Goal: Task Accomplishment & Management: Complete application form

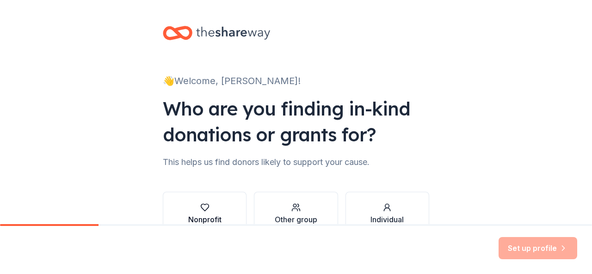
click at [204, 210] on icon "button" at bounding box center [204, 207] width 9 height 9
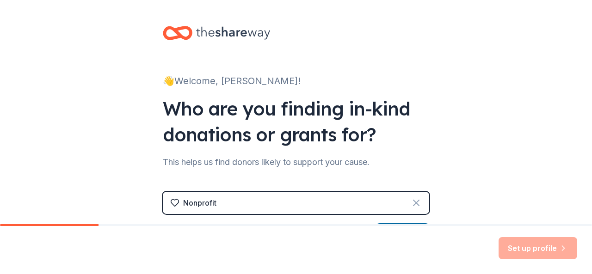
click at [414, 202] on icon at bounding box center [417, 203] width 6 height 6
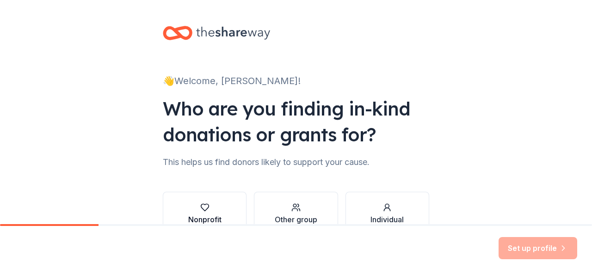
click at [203, 208] on icon "button" at bounding box center [204, 207] width 9 height 9
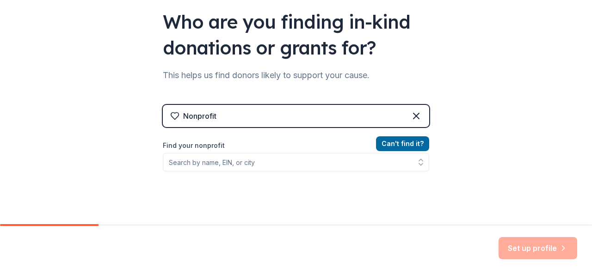
scroll to position [105, 0]
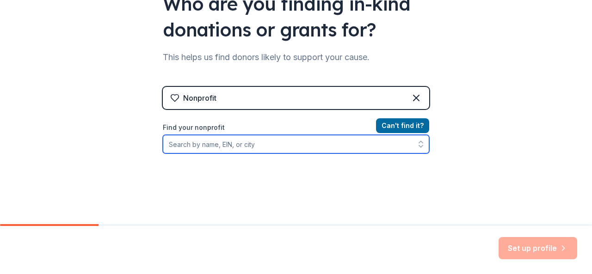
click at [184, 142] on input "Find your nonprofit" at bounding box center [296, 144] width 267 height 19
type input "[US_EMPLOYER_IDENTIFICATION_NUMBER]"
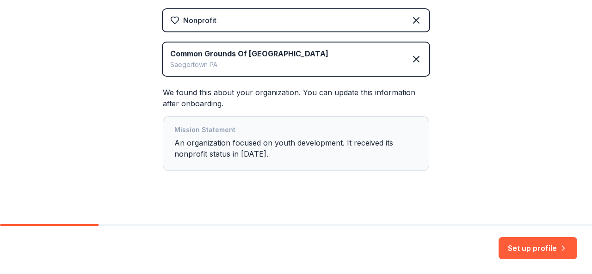
scroll to position [192, 0]
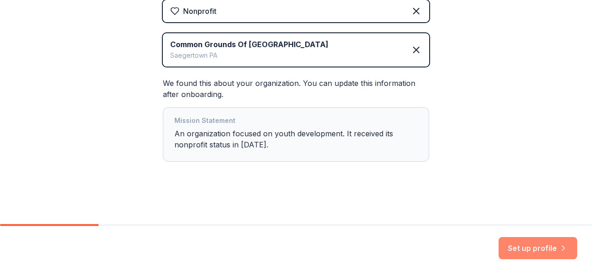
click at [523, 246] on button "Set up profile" at bounding box center [538, 248] width 79 height 22
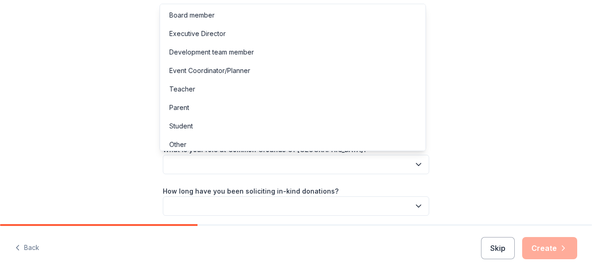
click at [415, 161] on icon "button" at bounding box center [418, 164] width 9 height 9
click at [221, 28] on div "Executive Director" at bounding box center [197, 33] width 56 height 11
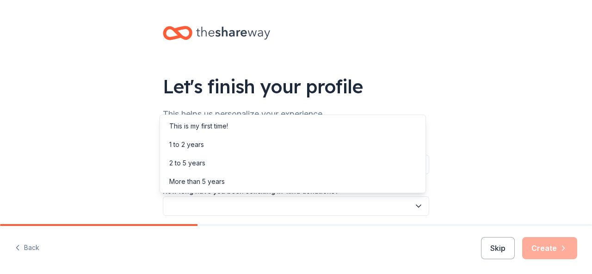
click at [414, 204] on icon "button" at bounding box center [418, 206] width 9 height 9
click at [225, 122] on div "This is my first time!" at bounding box center [198, 126] width 59 height 11
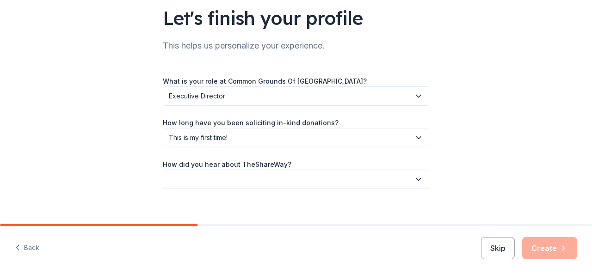
scroll to position [78, 0]
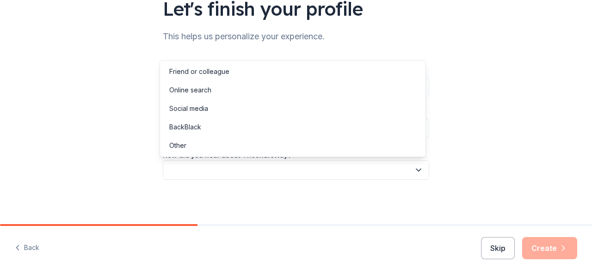
click at [415, 169] on icon "button" at bounding box center [418, 170] width 9 height 9
click at [201, 86] on div "Online search" at bounding box center [190, 90] width 42 height 11
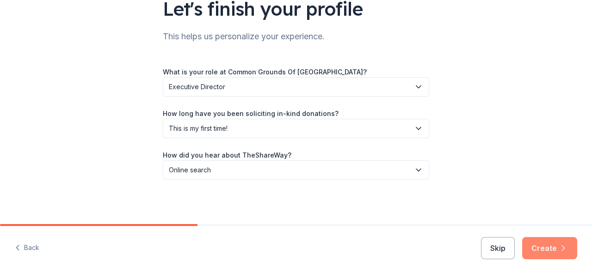
click at [546, 244] on button "Create" at bounding box center [549, 248] width 55 height 22
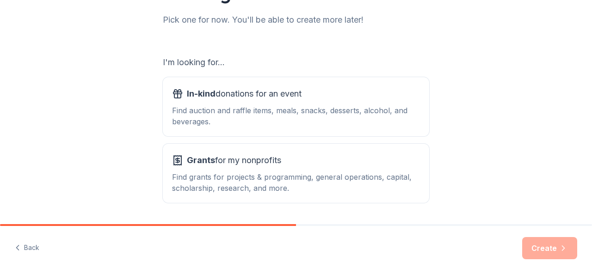
scroll to position [118, 0]
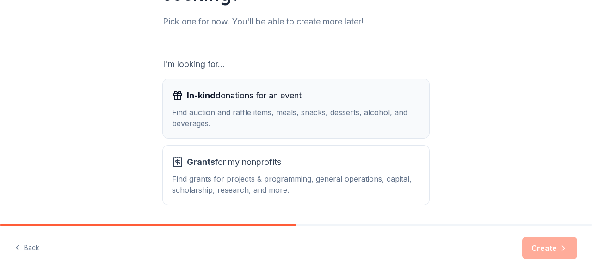
click at [257, 94] on span "In-kind donations for an event" at bounding box center [244, 95] width 115 height 15
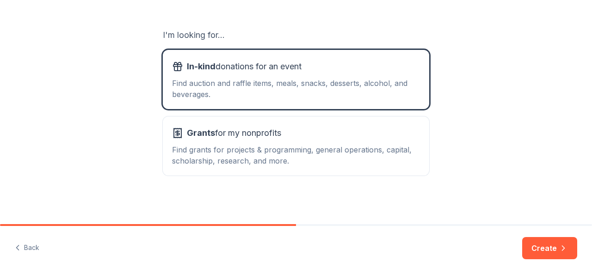
scroll to position [149, 0]
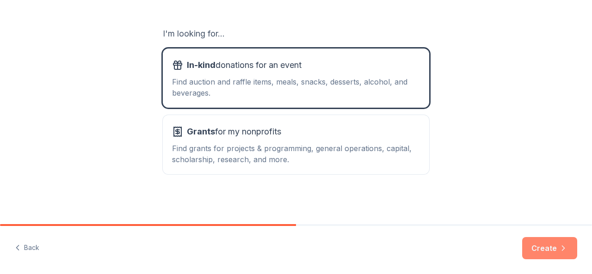
click at [548, 247] on button "Create" at bounding box center [549, 248] width 55 height 22
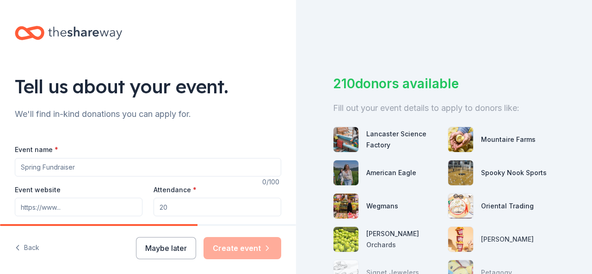
click at [80, 167] on input "Event name *" at bounding box center [148, 167] width 267 height 19
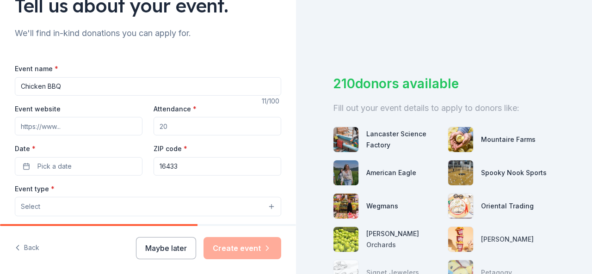
scroll to position [82, 0]
type input "Chicken BBQ"
click at [68, 124] on input "Event website" at bounding box center [79, 125] width 128 height 19
type input "commongroundscc.org"
click at [167, 126] on input "Attendance *" at bounding box center [218, 125] width 128 height 19
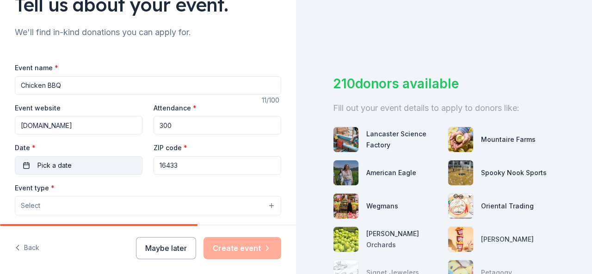
type input "300"
click at [74, 160] on button "Pick a date" at bounding box center [79, 165] width 128 height 19
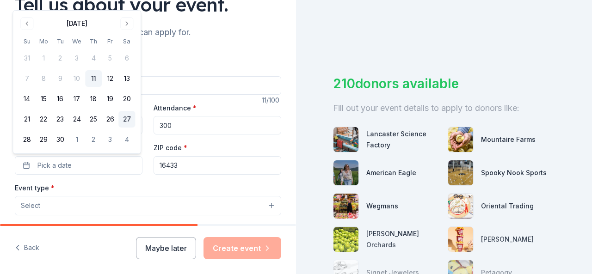
click at [126, 114] on button "27" at bounding box center [126, 119] width 17 height 17
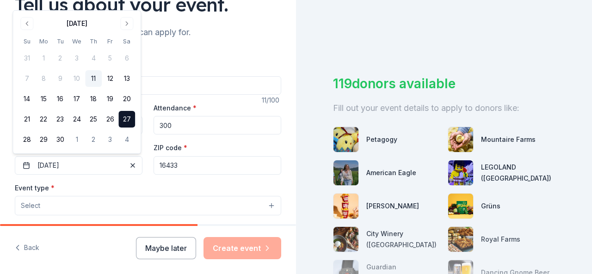
click at [263, 204] on button "Select" at bounding box center [148, 205] width 267 height 19
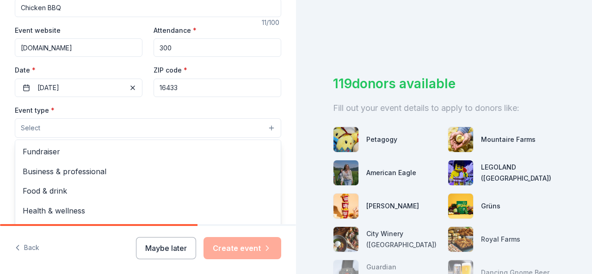
scroll to position [164, 0]
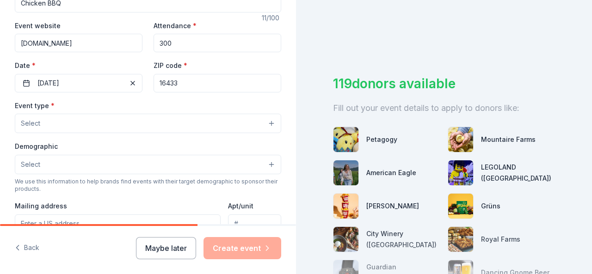
click at [264, 121] on button "Select" at bounding box center [148, 123] width 267 height 19
click at [38, 119] on span "Select" at bounding box center [30, 123] width 19 height 11
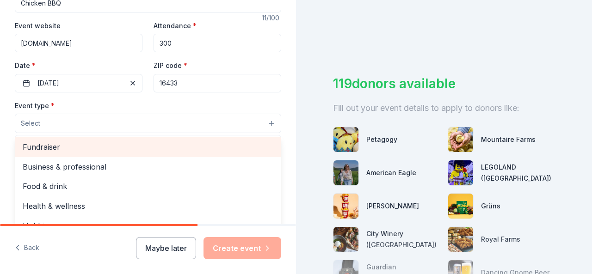
click at [61, 142] on span "Fundraiser" at bounding box center [148, 147] width 251 height 12
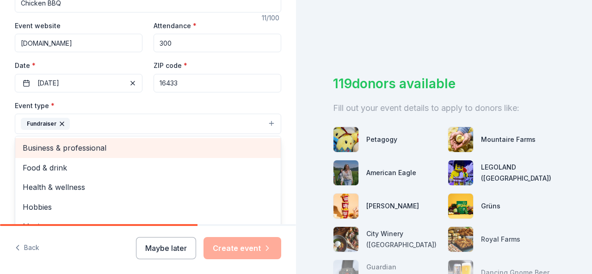
click at [61, 142] on span "Business & professional" at bounding box center [148, 148] width 251 height 12
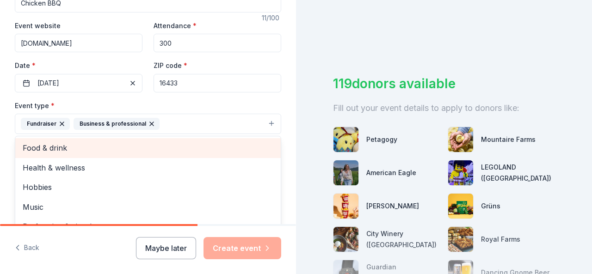
click at [73, 142] on span "Food & drink" at bounding box center [148, 148] width 251 height 12
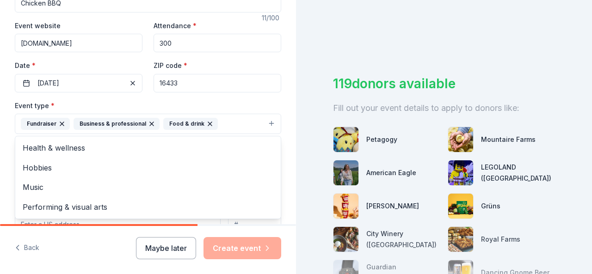
click at [148, 121] on icon "button" at bounding box center [151, 123] width 7 height 7
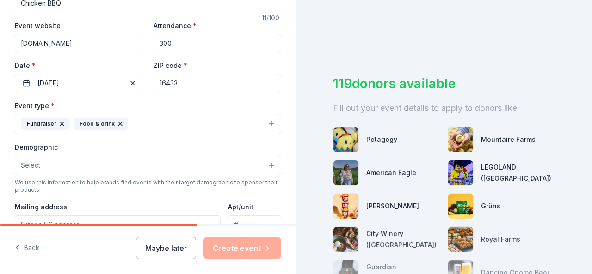
click at [60, 120] on icon "button" at bounding box center [61, 123] width 7 height 7
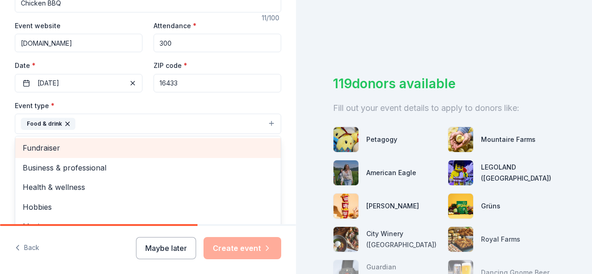
click at [53, 142] on span "Fundraiser" at bounding box center [148, 148] width 251 height 12
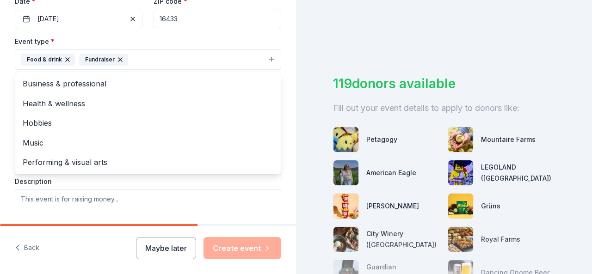
scroll to position [236, 0]
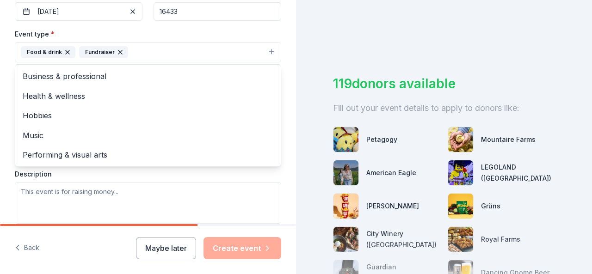
click at [124, 192] on div "Event type * Food & drink Fundraiser Business & professional Health & wellness …" at bounding box center [148, 126] width 267 height 196
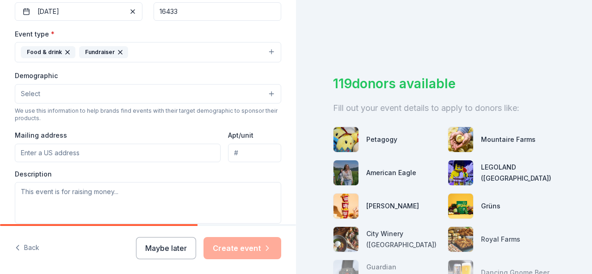
click at [46, 89] on button "Select" at bounding box center [148, 93] width 267 height 19
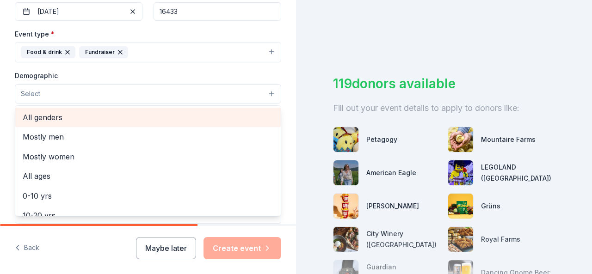
click at [56, 112] on span "All genders" at bounding box center [148, 118] width 251 height 12
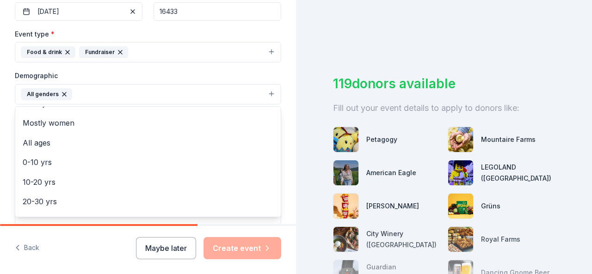
scroll to position [19, 0]
click at [250, 223] on div "Event name * Chicken BBQ 11 /100 Event website commongroundscc.org Attendance *…" at bounding box center [148, 122] width 267 height 429
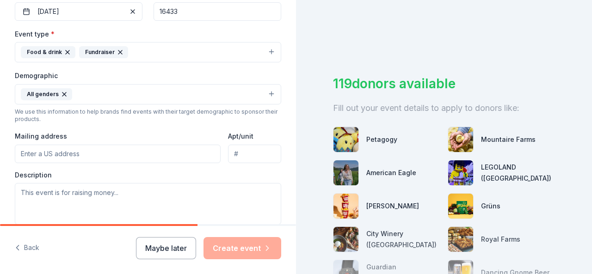
click at [85, 154] on input "Mailing address" at bounding box center [118, 154] width 206 height 19
type input "19473 Grotto Lane"
type input "P.O. Box 237"
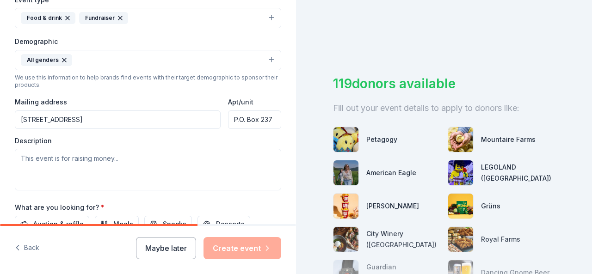
scroll to position [238, 0]
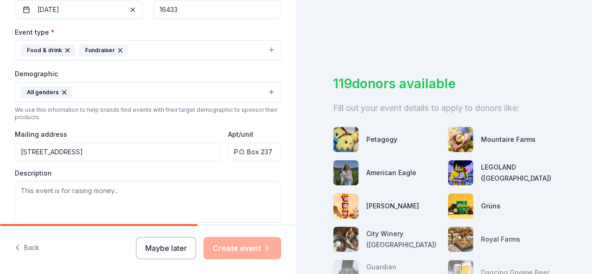
click at [80, 149] on input "19473 Grotto Lane" at bounding box center [118, 152] width 206 height 19
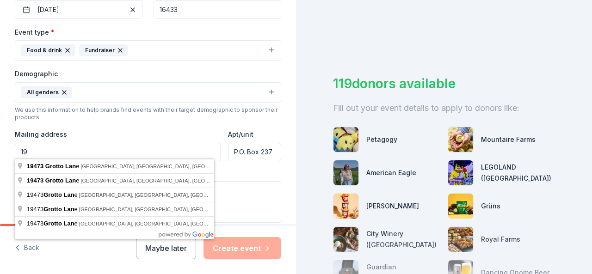
type input "1"
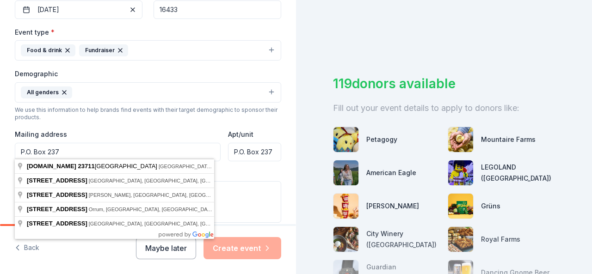
type input "P.O. Box 237"
click at [250, 174] on div "Description" at bounding box center [148, 196] width 267 height 55
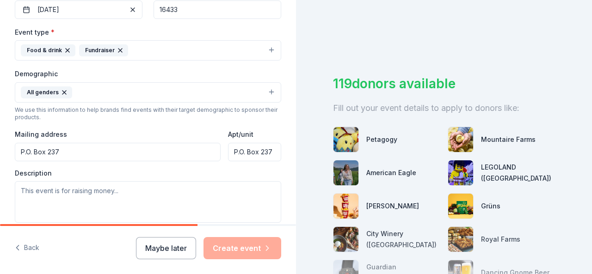
click at [266, 149] on input "P.O. Box 237" at bounding box center [254, 152] width 53 height 19
type input "P"
click at [235, 149] on input "Apt/unit" at bounding box center [254, 152] width 53 height 19
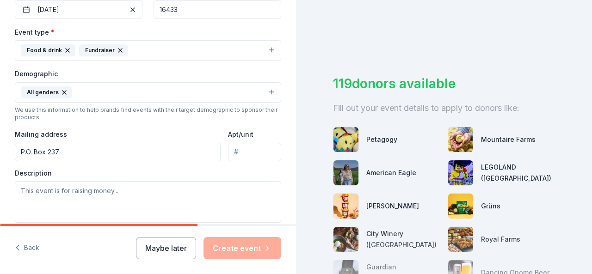
click at [193, 163] on div "Event type * Food & drink Fundraiser Demographic All genders We use this inform…" at bounding box center [148, 124] width 267 height 197
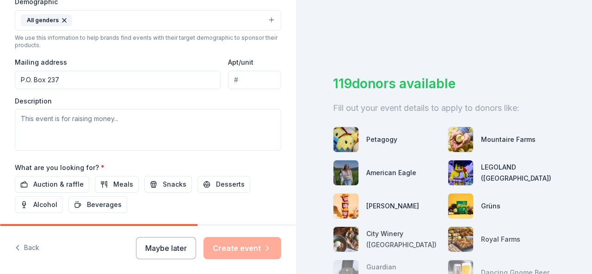
scroll to position [312, 0]
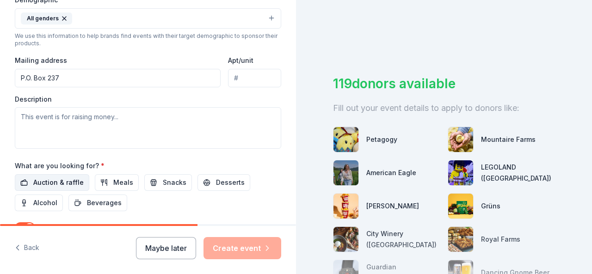
click at [62, 177] on span "Auction & raffle" at bounding box center [58, 182] width 50 height 11
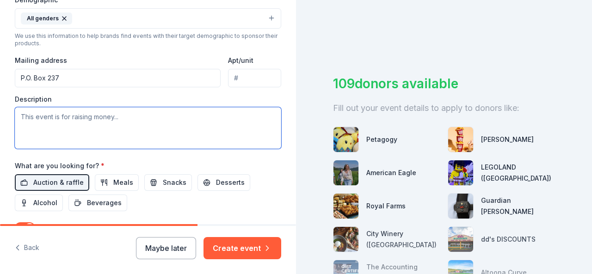
click at [121, 118] on textarea at bounding box center [148, 128] width 267 height 42
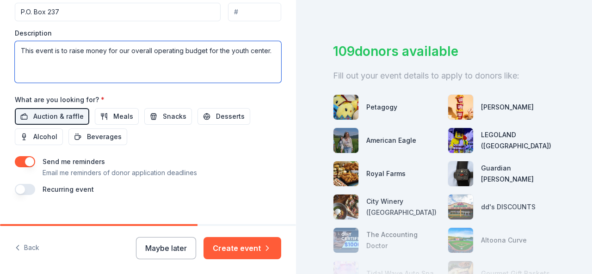
scroll to position [390, 0]
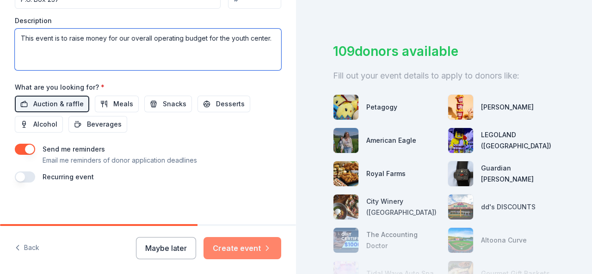
type textarea "This event is to raise money for our overall operating budget for the youth cen…"
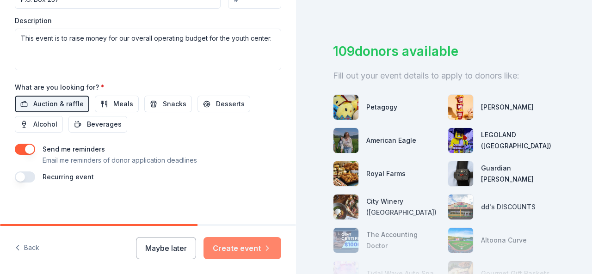
click at [238, 245] on button "Create event" at bounding box center [243, 248] width 78 height 22
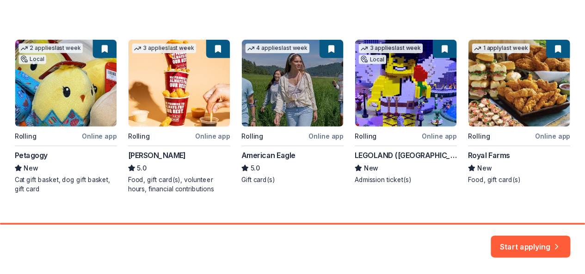
scroll to position [164, 0]
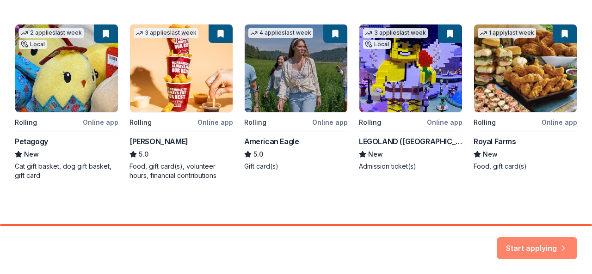
click at [514, 241] on button "Start applying" at bounding box center [537, 243] width 81 height 22
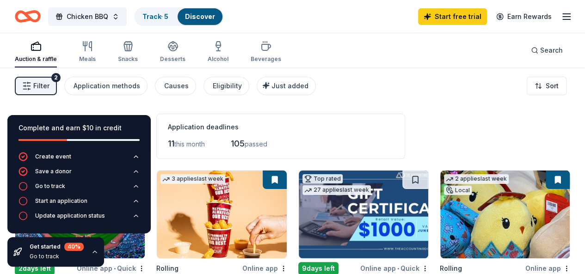
click at [349, 124] on div "Application deadlines" at bounding box center [281, 127] width 226 height 11
click at [300, 126] on div "Application deadlines" at bounding box center [281, 127] width 226 height 11
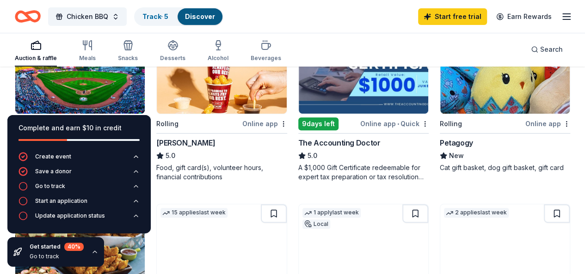
scroll to position [137, 0]
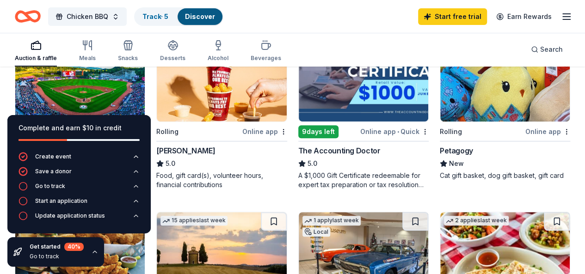
click at [190, 91] on img at bounding box center [222, 78] width 130 height 88
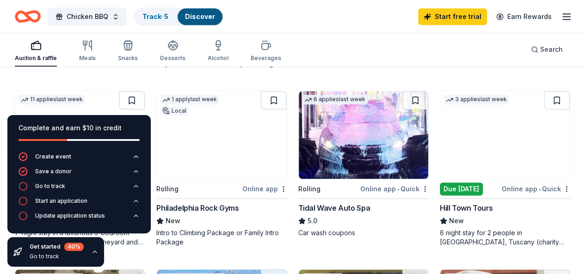
scroll to position [438, 0]
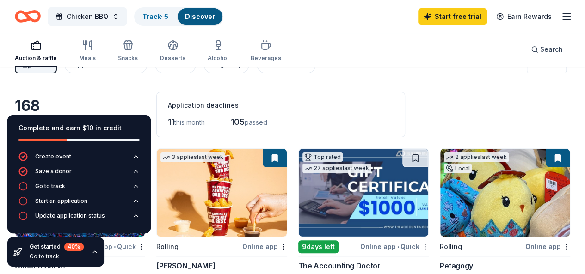
scroll to position [0, 0]
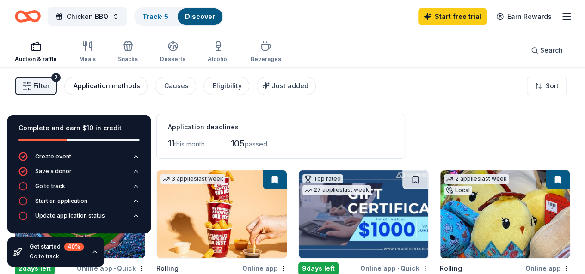
click at [140, 79] on button "Application methods" at bounding box center [105, 86] width 83 height 19
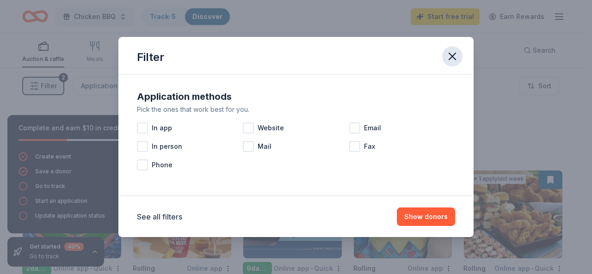
click at [452, 55] on icon "button" at bounding box center [452, 56] width 13 height 13
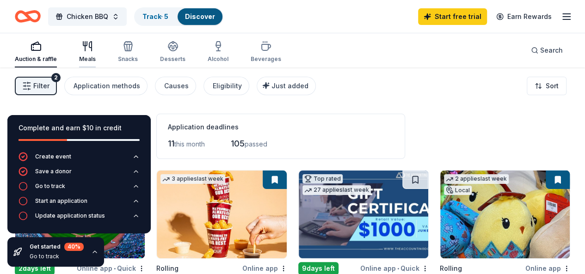
click at [87, 46] on icon "button" at bounding box center [85, 44] width 4 height 4
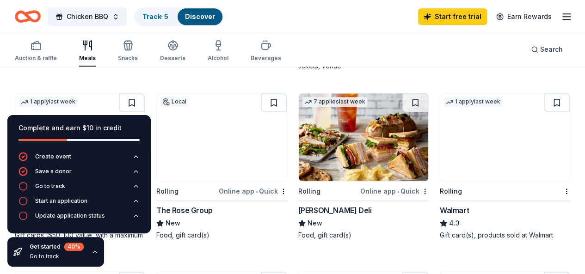
scroll to position [436, 0]
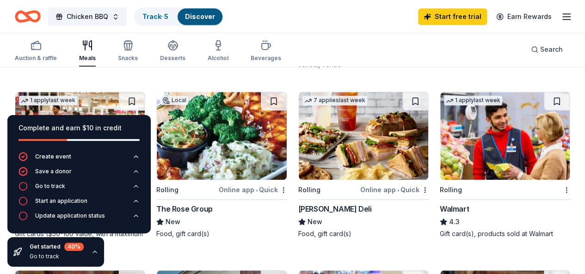
click at [440, 132] on img at bounding box center [505, 136] width 130 height 88
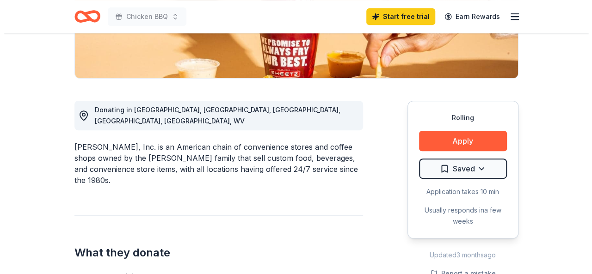
scroll to position [192, 0]
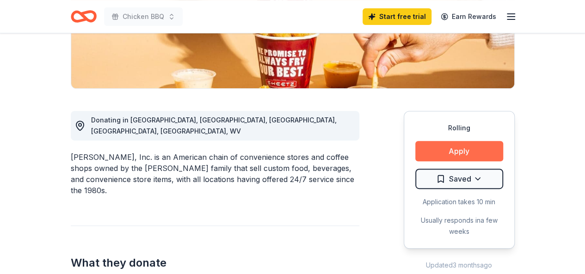
click at [457, 147] on button "Apply" at bounding box center [459, 151] width 88 height 20
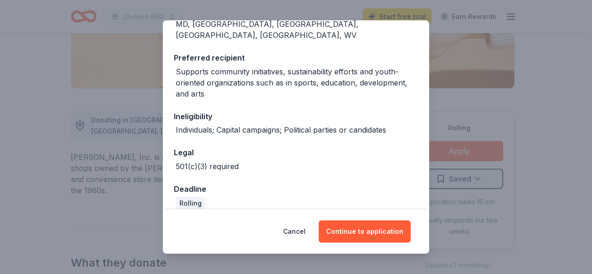
scroll to position [99, 0]
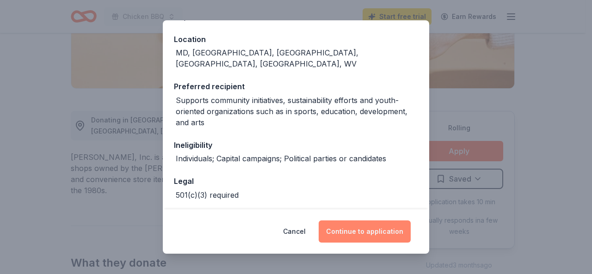
click at [357, 227] on button "Continue to application" at bounding box center [365, 232] width 92 height 22
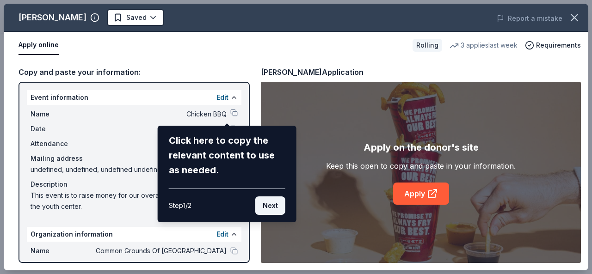
click at [270, 202] on button "Next" at bounding box center [270, 206] width 30 height 19
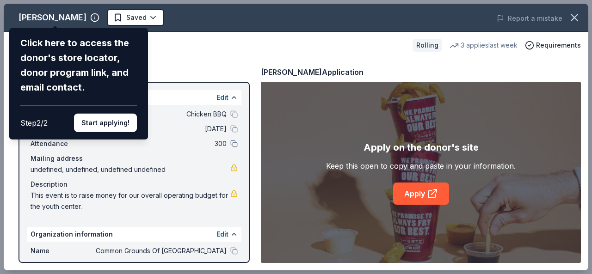
click at [175, 57] on div "Sheetz Click here to access the donor's store locator, donor program link, and …" at bounding box center [296, 137] width 585 height 267
click at [110, 116] on button "Start applying!" at bounding box center [105, 123] width 63 height 19
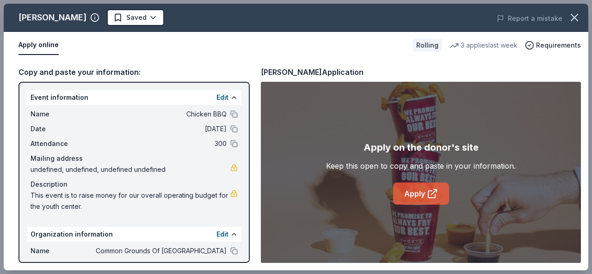
click at [416, 192] on link "Apply" at bounding box center [421, 194] width 56 height 22
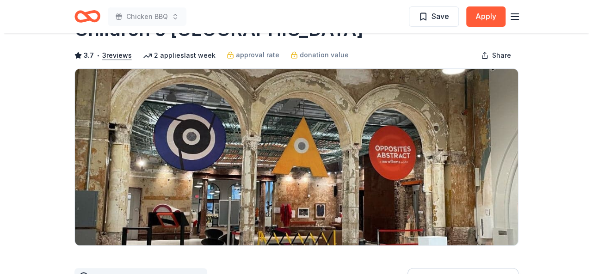
scroll to position [28, 0]
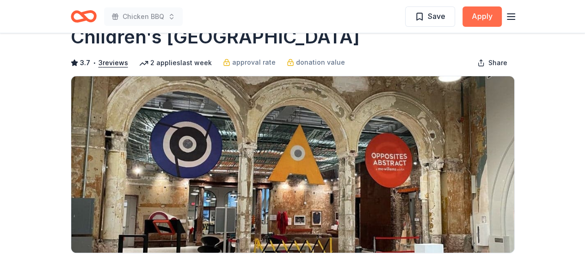
click at [476, 13] on button "Apply" at bounding box center [482, 16] width 39 height 20
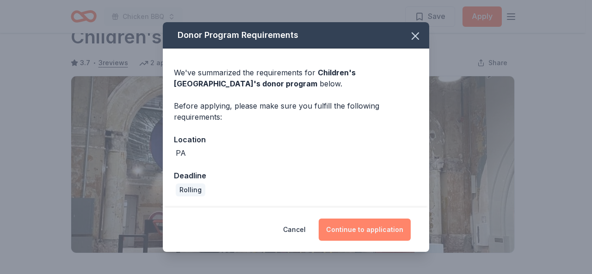
click at [357, 229] on button "Continue to application" at bounding box center [365, 230] width 92 height 22
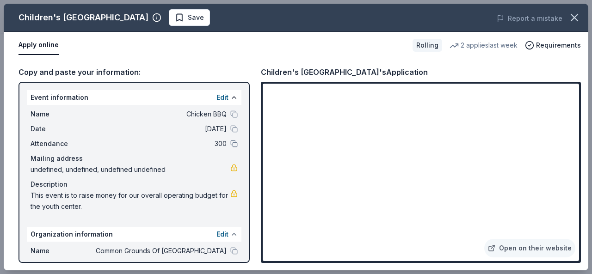
click at [230, 234] on button at bounding box center [233, 234] width 7 height 7
click at [231, 166] on link at bounding box center [233, 167] width 7 height 7
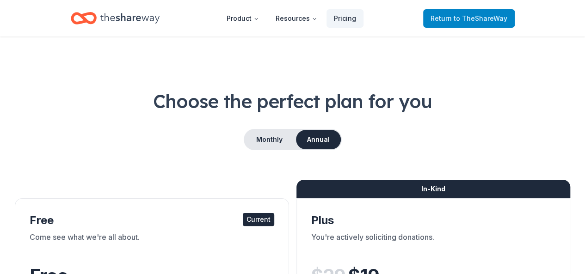
click at [475, 14] on span "to TheShareWay" at bounding box center [481, 18] width 54 height 8
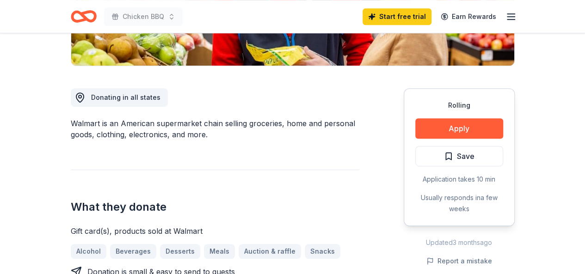
scroll to position [224, 0]
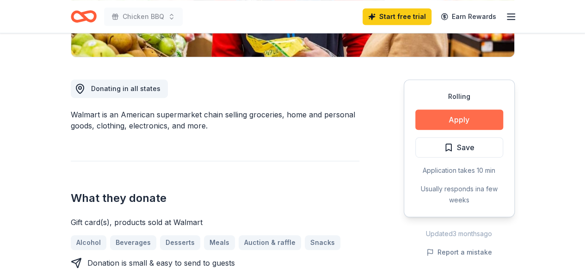
click at [454, 115] on button "Apply" at bounding box center [459, 120] width 88 height 20
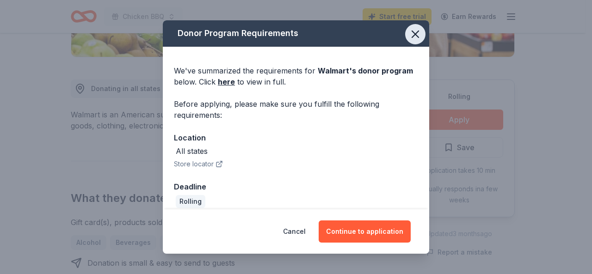
click at [409, 28] on icon "button" at bounding box center [415, 34] width 13 height 13
